Goal: Transaction & Acquisition: Register for event/course

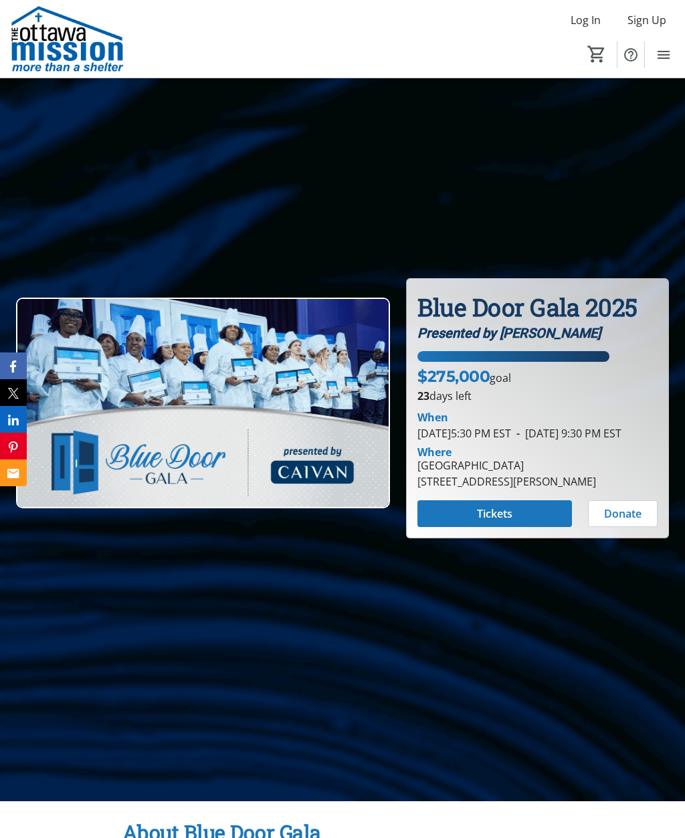
scroll to position [107, 0]
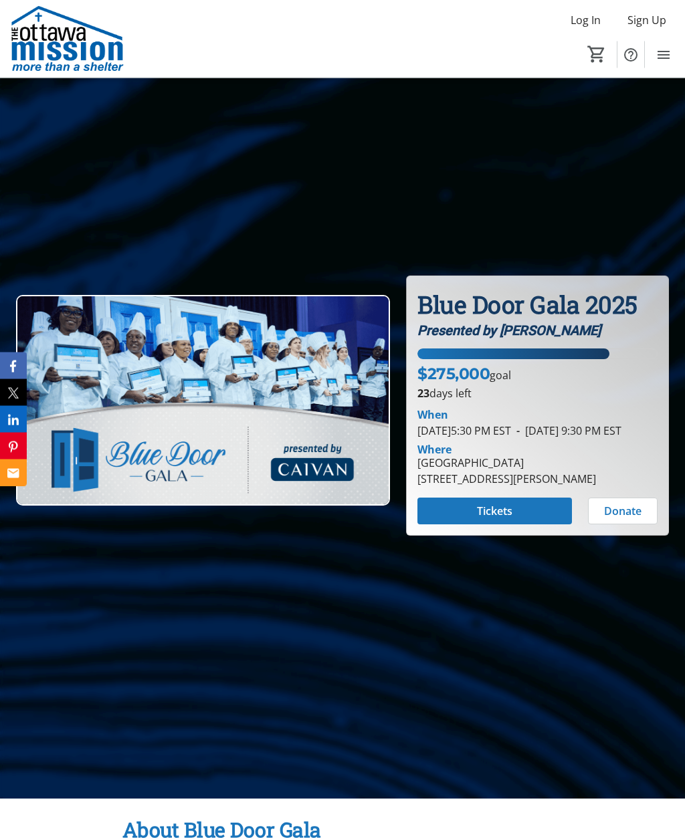
click at [502, 519] on span "Tickets" at bounding box center [494, 511] width 35 height 16
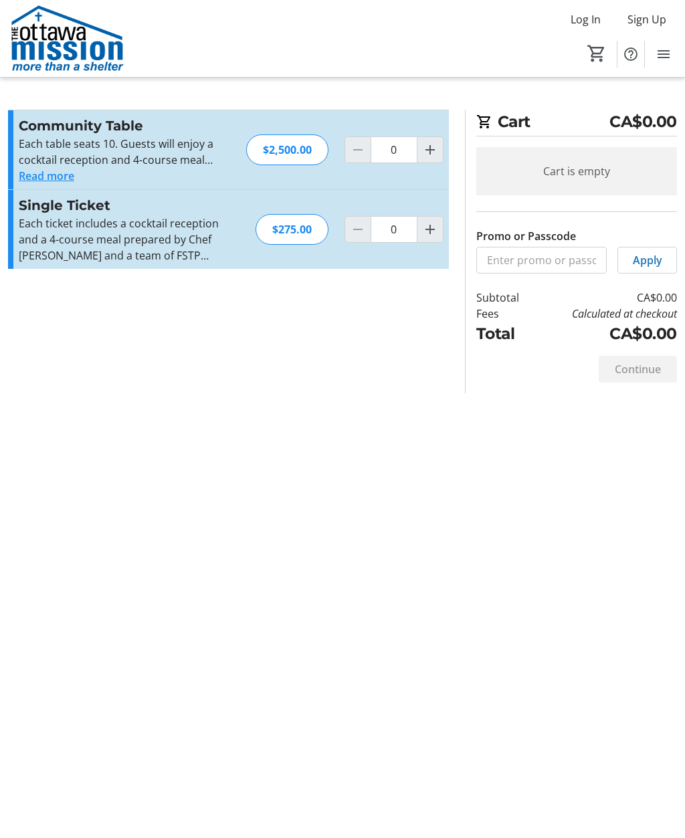
click at [433, 230] on mat-icon "Increment by one" at bounding box center [430, 230] width 16 height 16
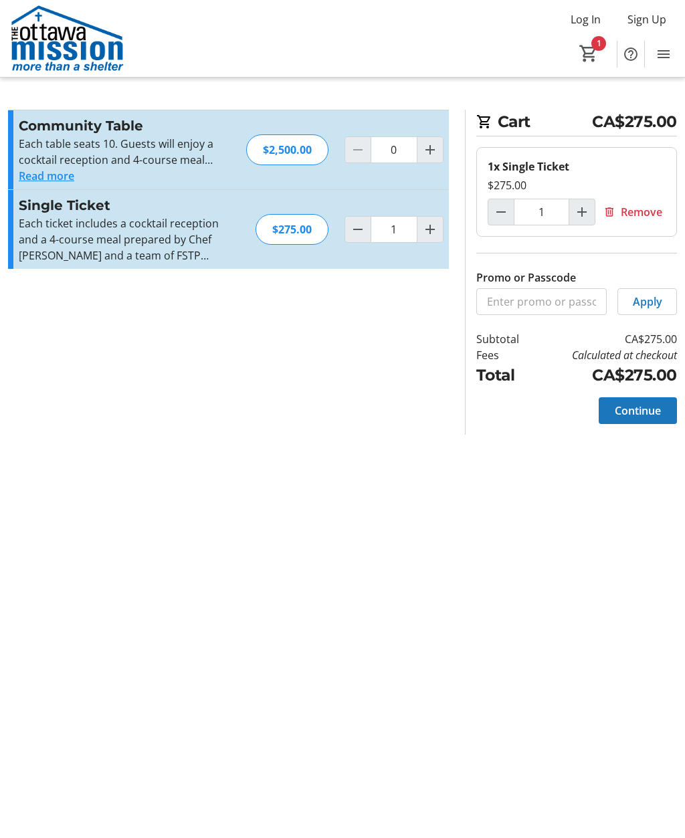
click at [436, 233] on mat-icon "Increment by one" at bounding box center [430, 230] width 16 height 16
type input "2"
click at [646, 207] on span "Remove" at bounding box center [640, 213] width 41 height 16
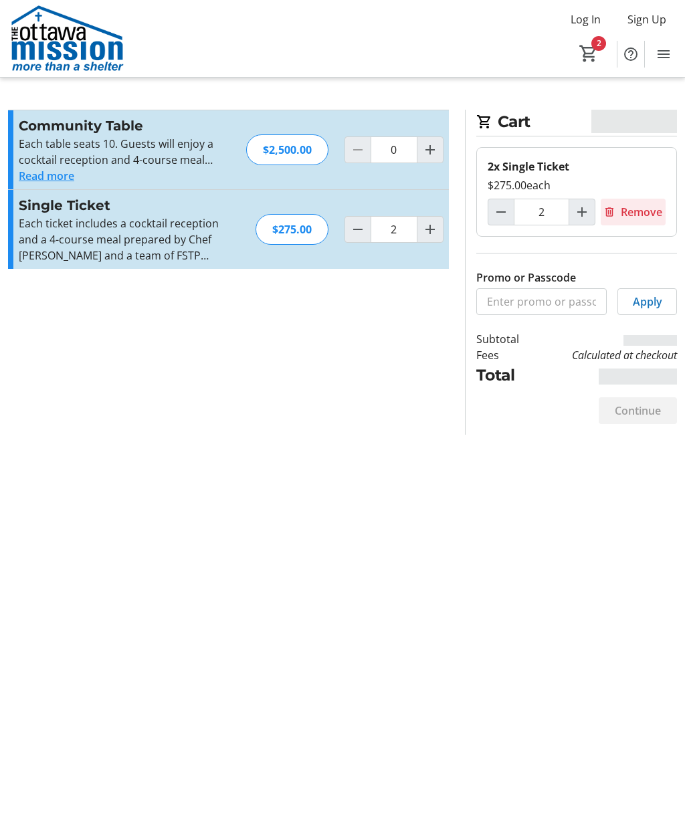
type input "0"
